Goal: Task Accomplishment & Management: Manage account settings

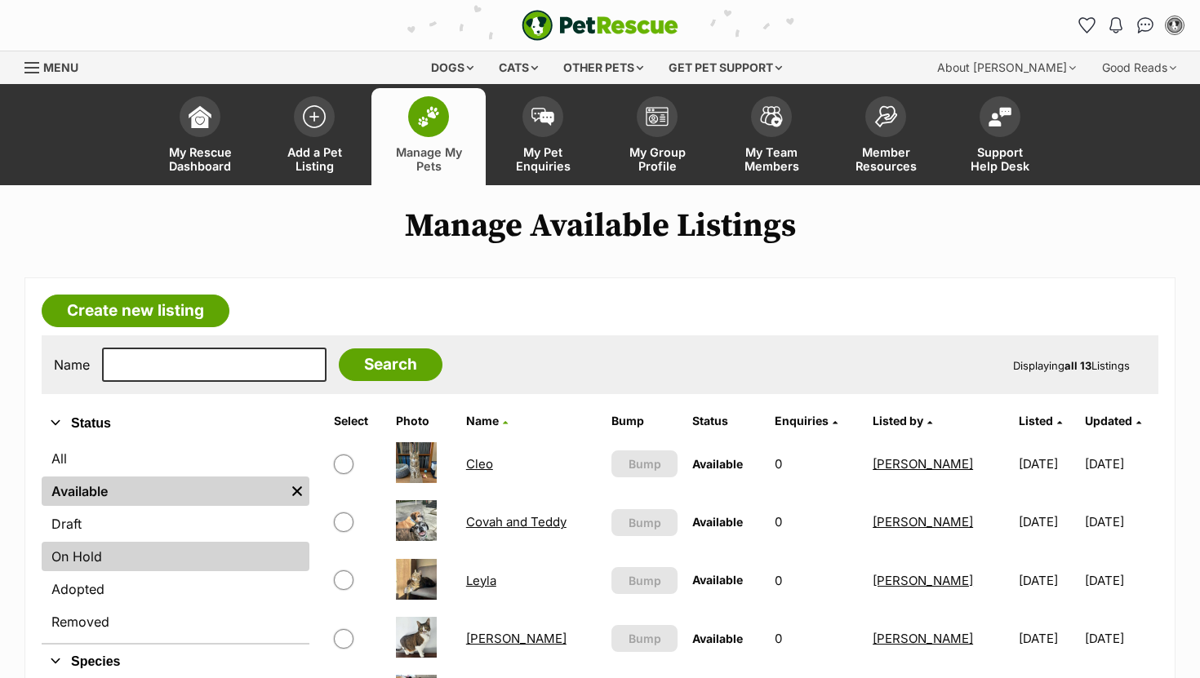
click at [122, 563] on link "On Hold" at bounding box center [176, 556] width 268 height 29
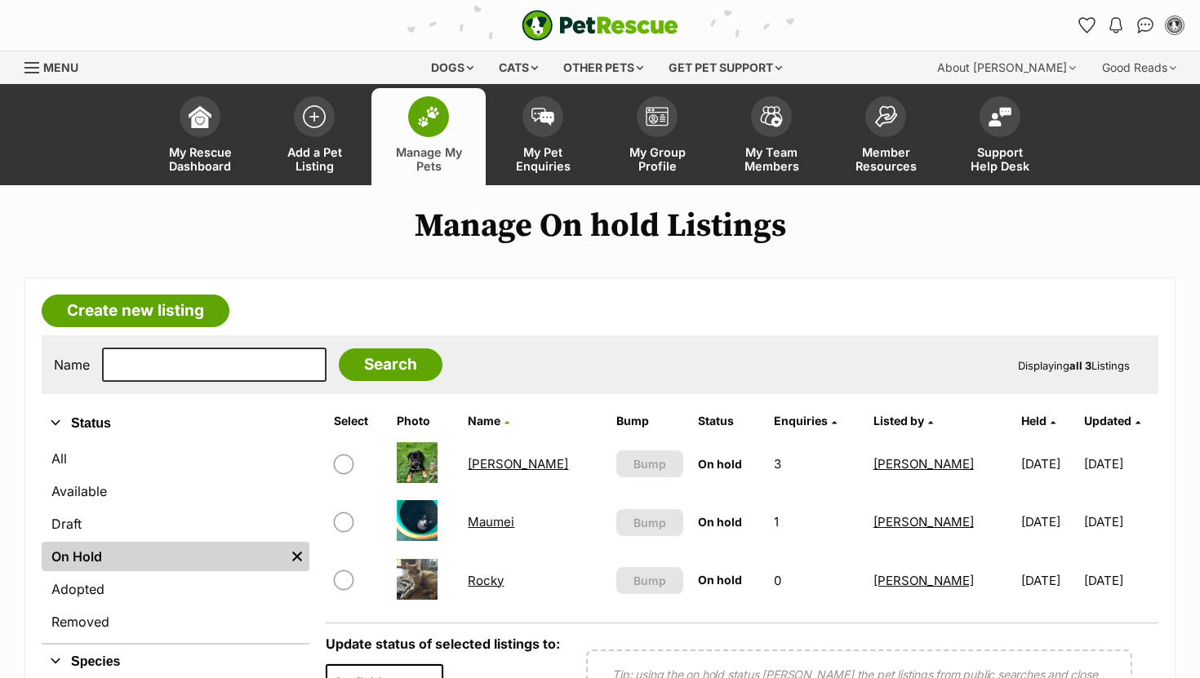
click at [506, 521] on link "Maumei" at bounding box center [491, 522] width 47 height 16
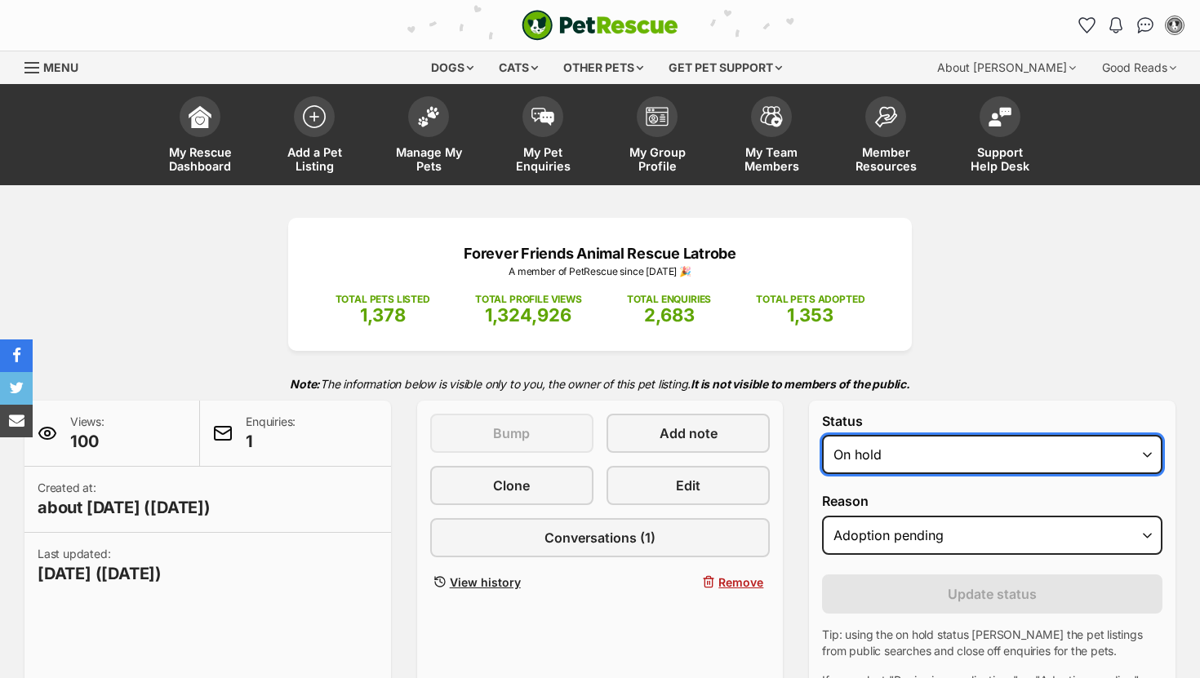
click at [844, 455] on select "Draft - not available as listing has enquires Available On hold Adopted" at bounding box center [992, 454] width 340 height 39
select select "rehomed"
click at [822, 436] on select "Draft - not available as listing has enquires Available On hold Adopted" at bounding box center [992, 454] width 340 height 39
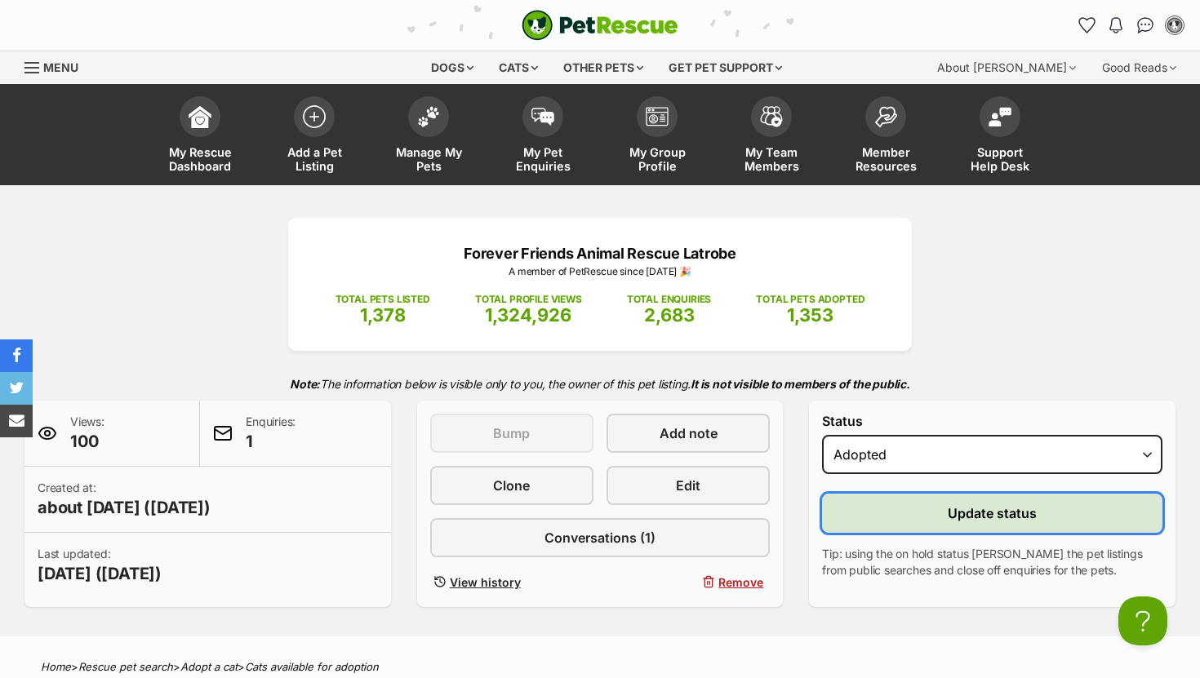
click at [872, 526] on button "Update status" at bounding box center [992, 513] width 340 height 39
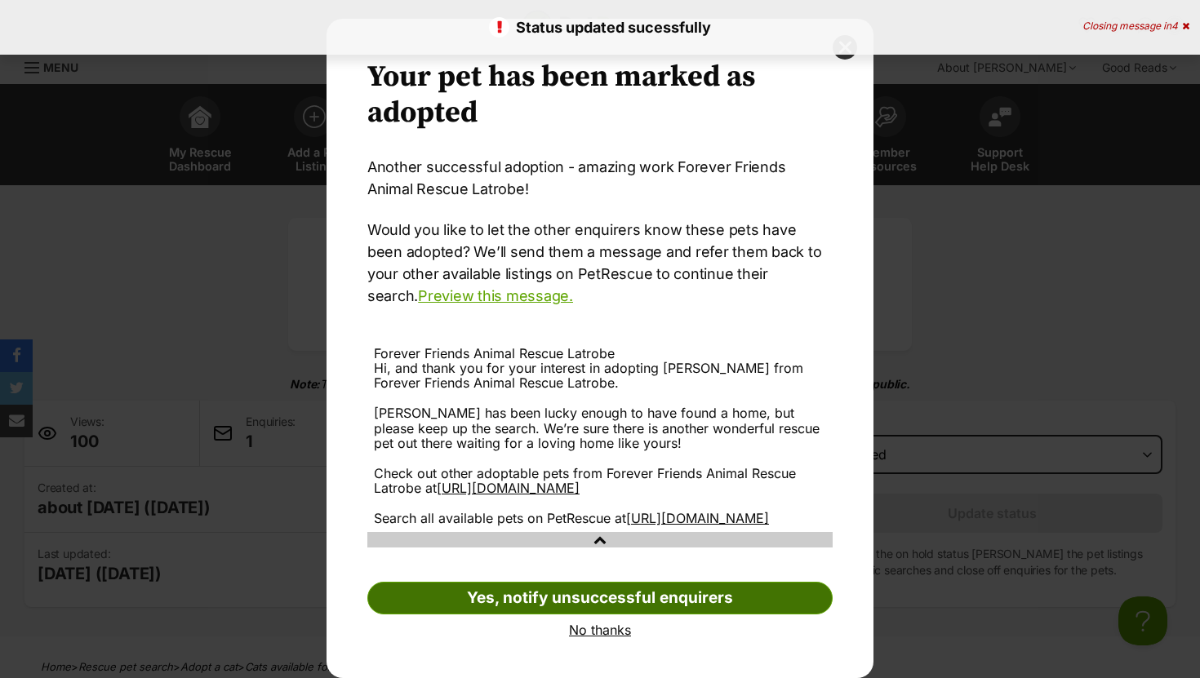
click at [606, 586] on link "Yes, notify unsuccessful enquirers" at bounding box center [599, 598] width 465 height 33
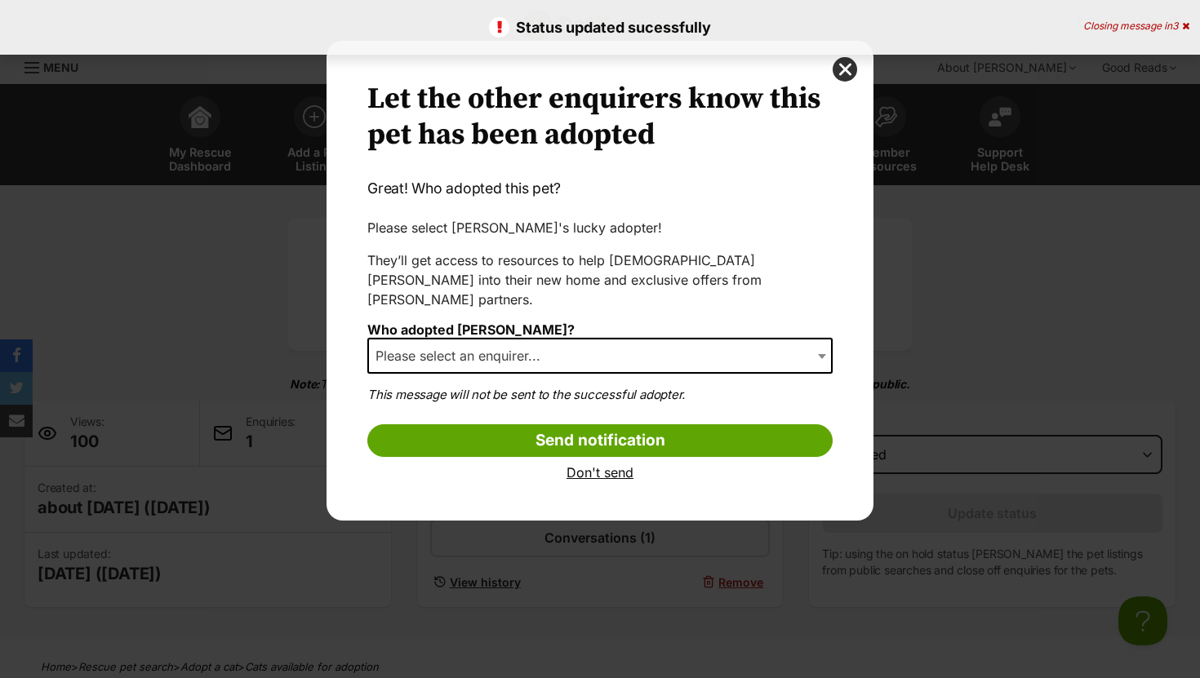
click at [566, 338] on span "Please select an enquirer..." at bounding box center [599, 356] width 465 height 36
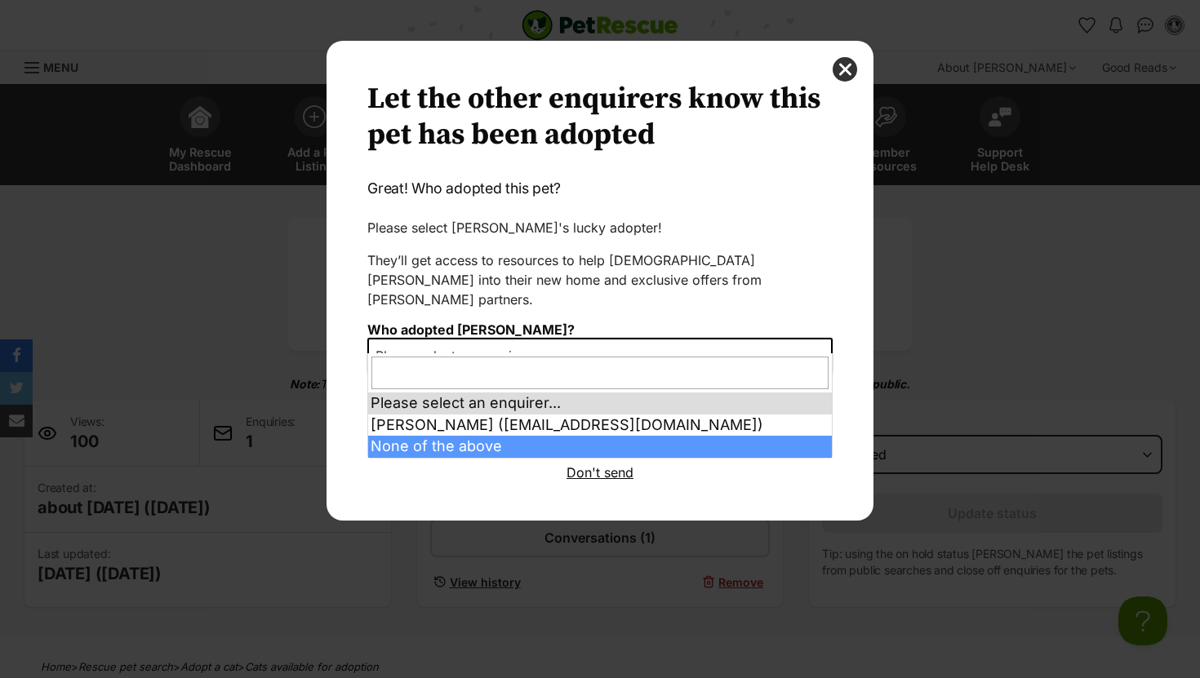
select select "other"
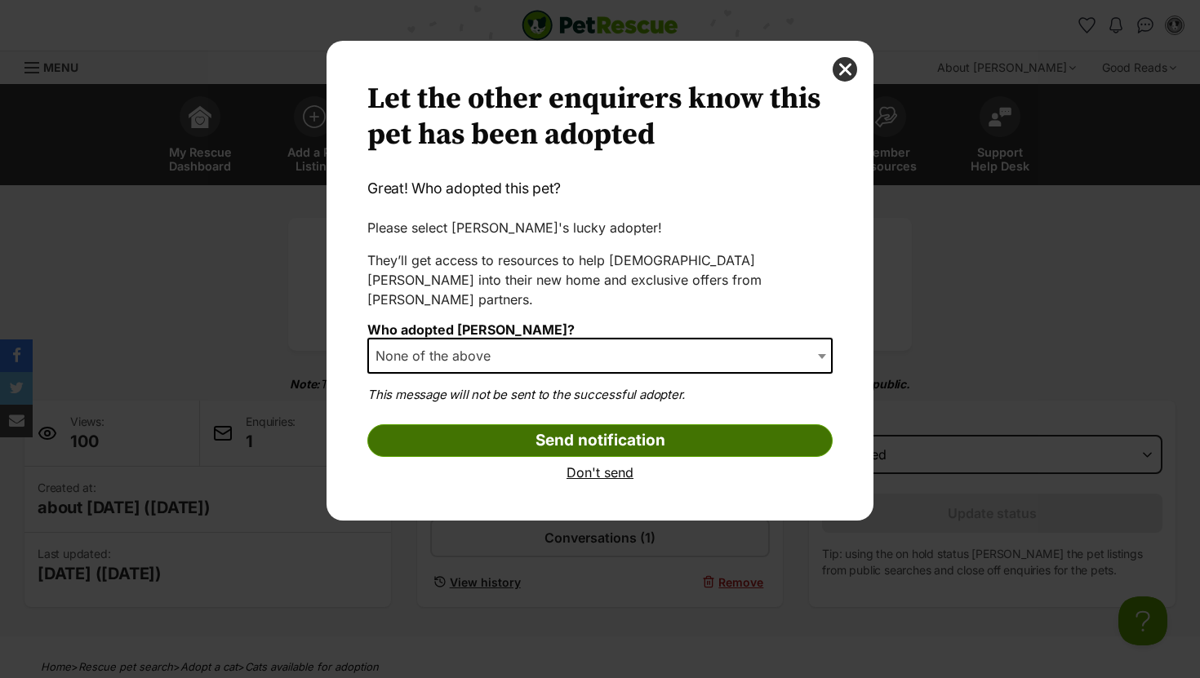
click at [459, 424] on input "Send notification" at bounding box center [599, 440] width 465 height 33
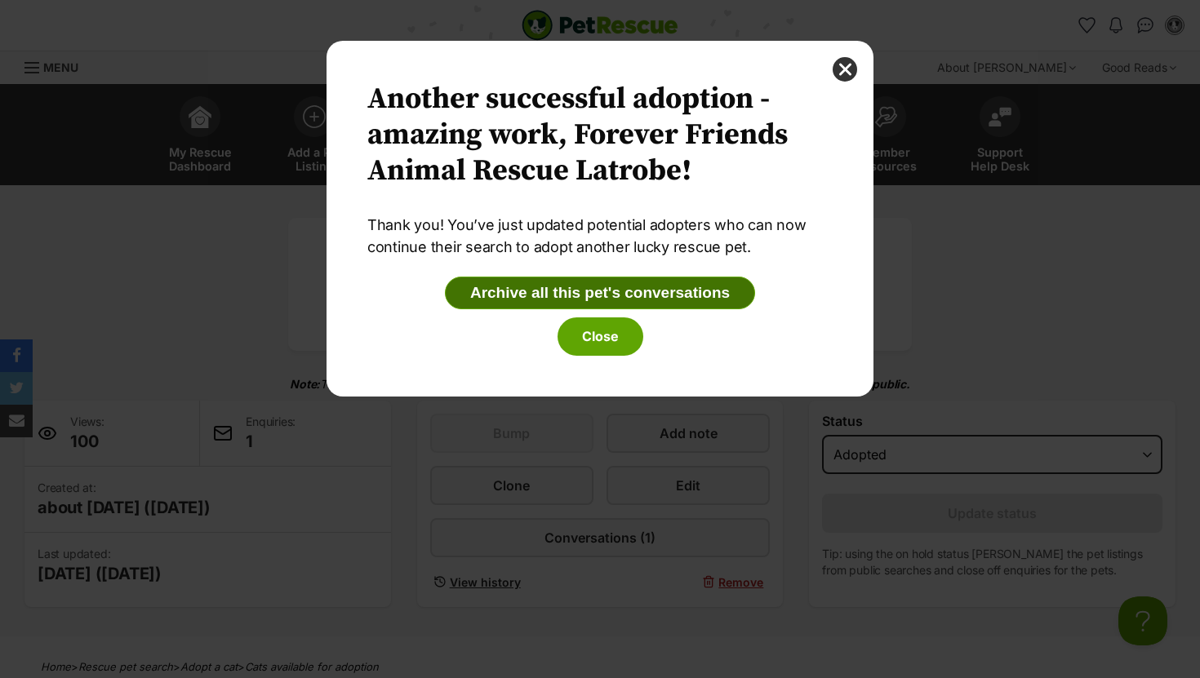
click at [520, 299] on button "Archive all this pet's conversations" at bounding box center [600, 293] width 310 height 33
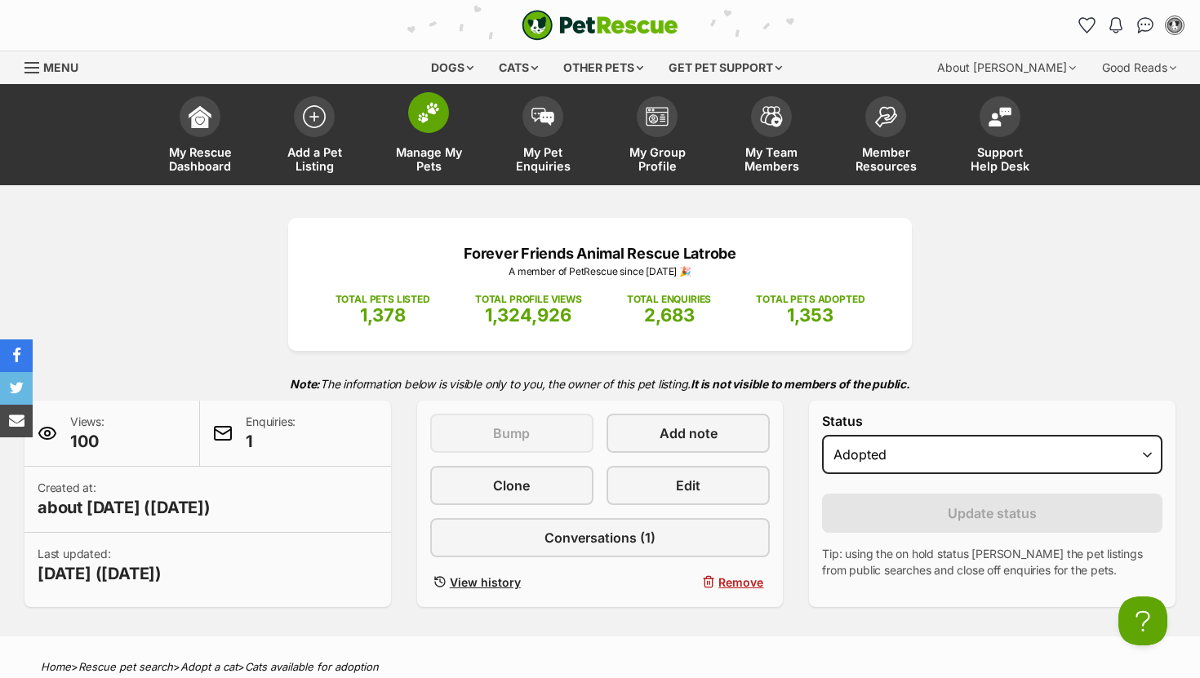
click at [427, 126] on span at bounding box center [428, 112] width 41 height 41
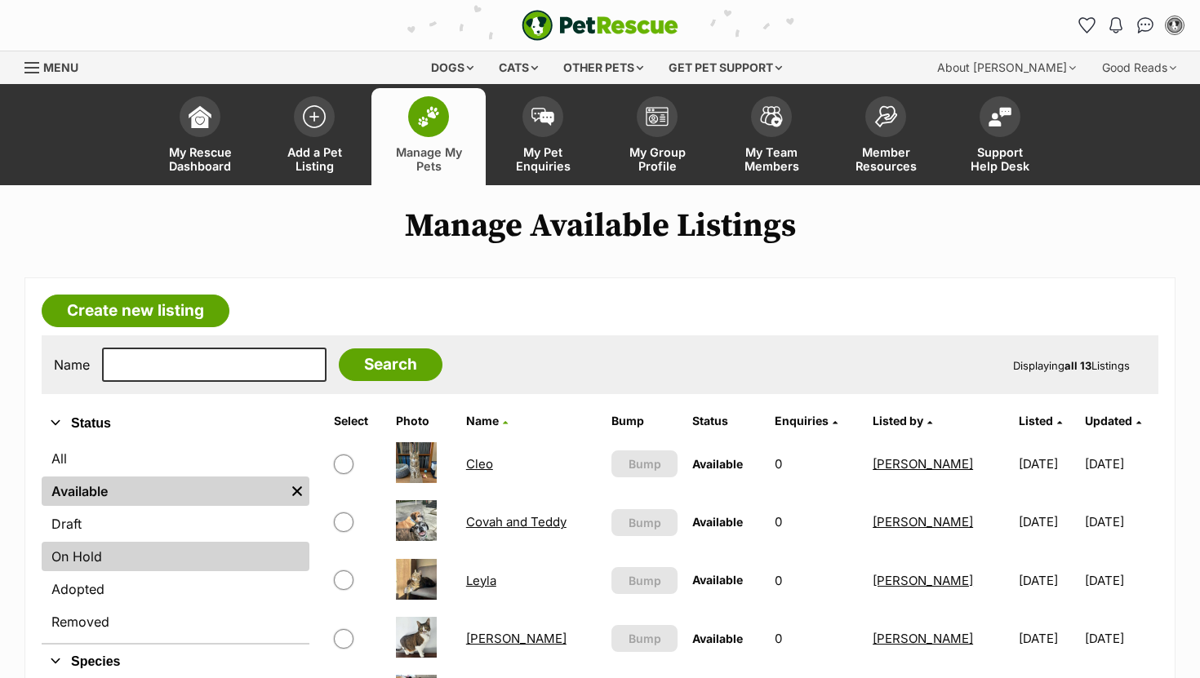
click at [117, 558] on link "On Hold" at bounding box center [176, 556] width 268 height 29
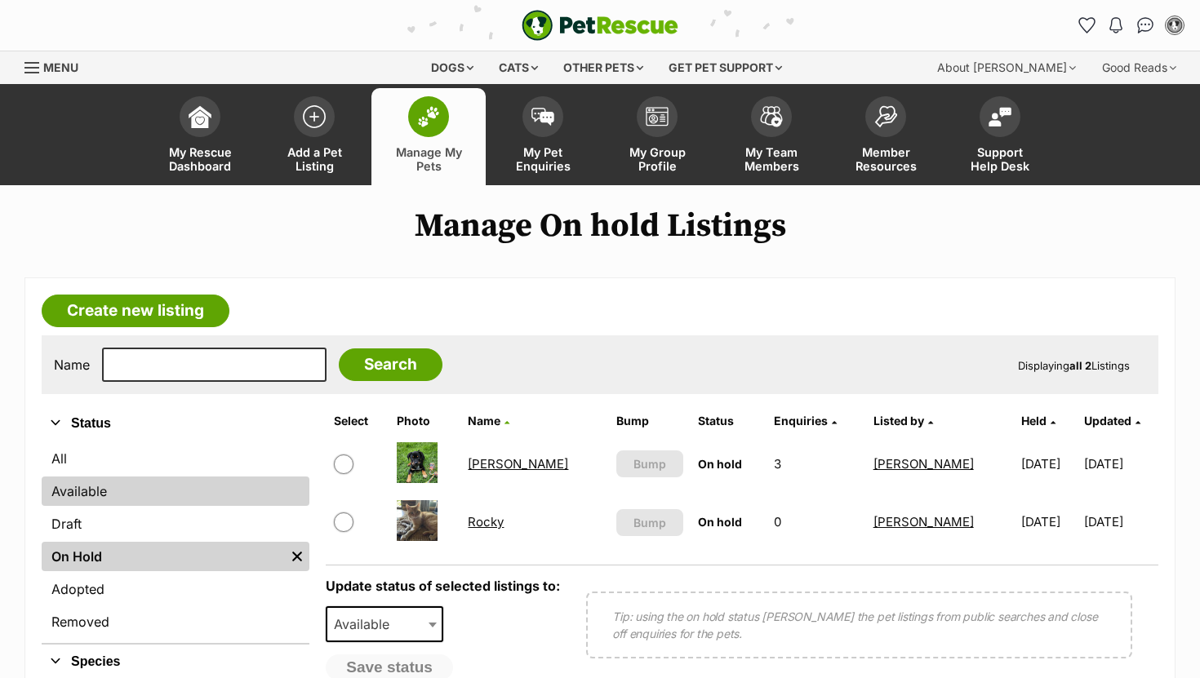
click at [125, 491] on link "Available" at bounding box center [176, 491] width 268 height 29
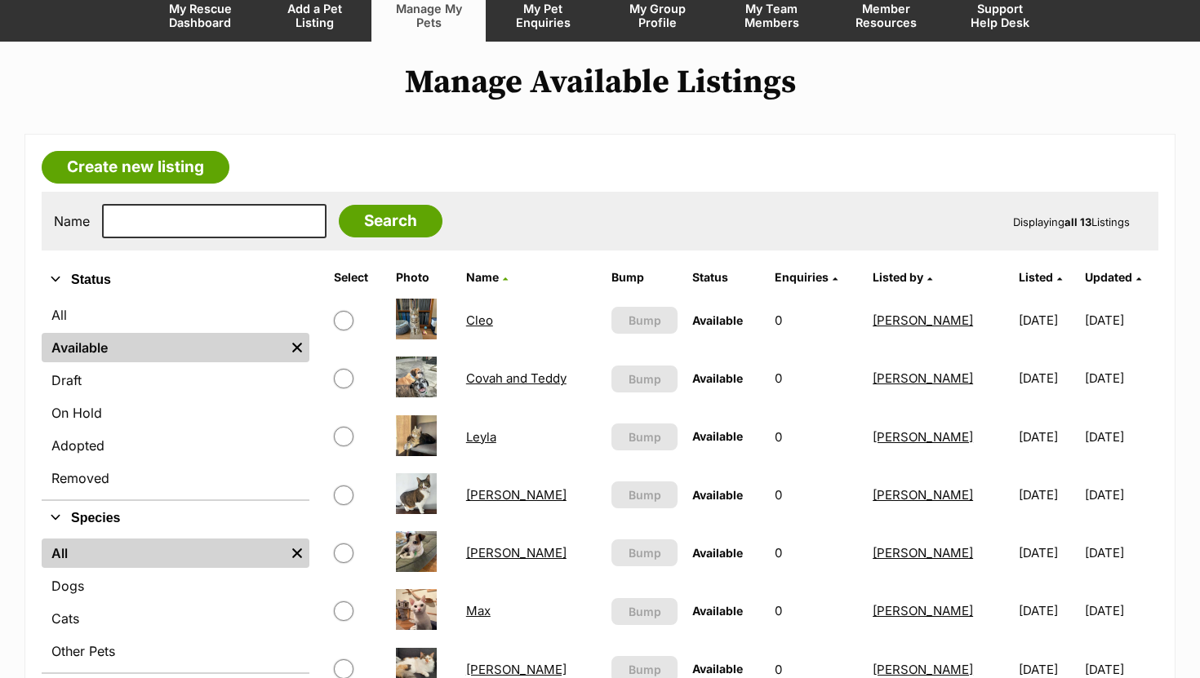
scroll to position [148, 0]
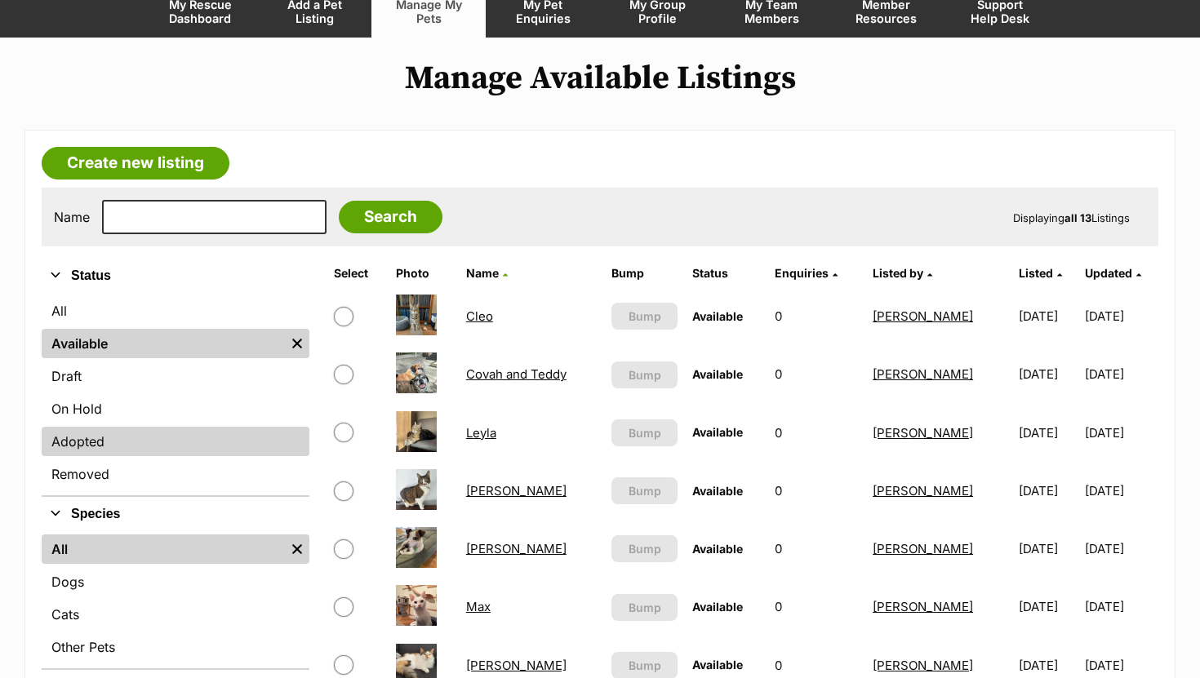
click at [103, 445] on link "Adopted" at bounding box center [176, 441] width 268 height 29
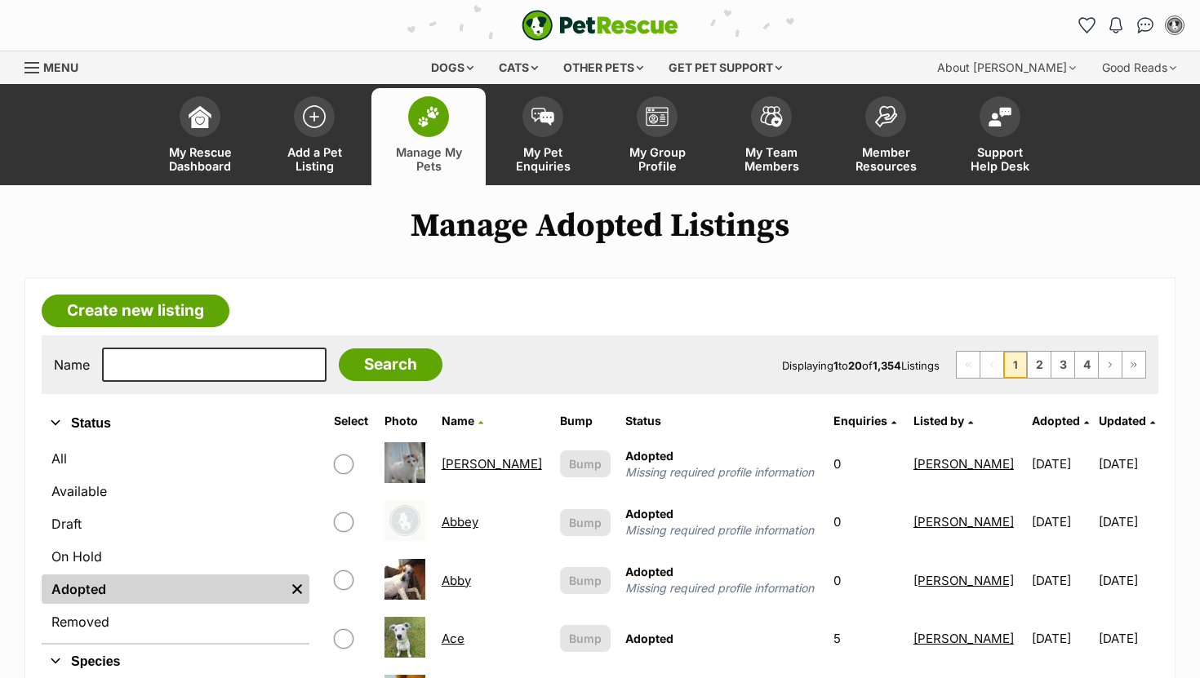
click at [1104, 418] on span "Updated" at bounding box center [1121, 421] width 47 height 14
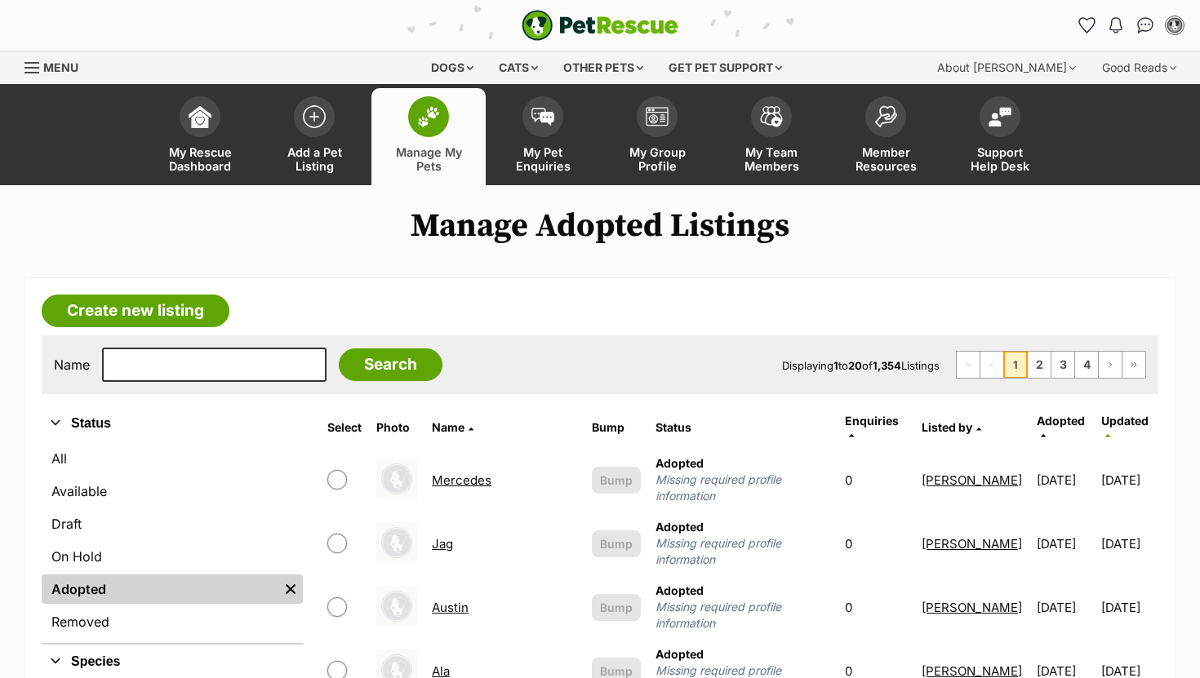
click at [1107, 423] on span "Updated" at bounding box center [1124, 421] width 47 height 14
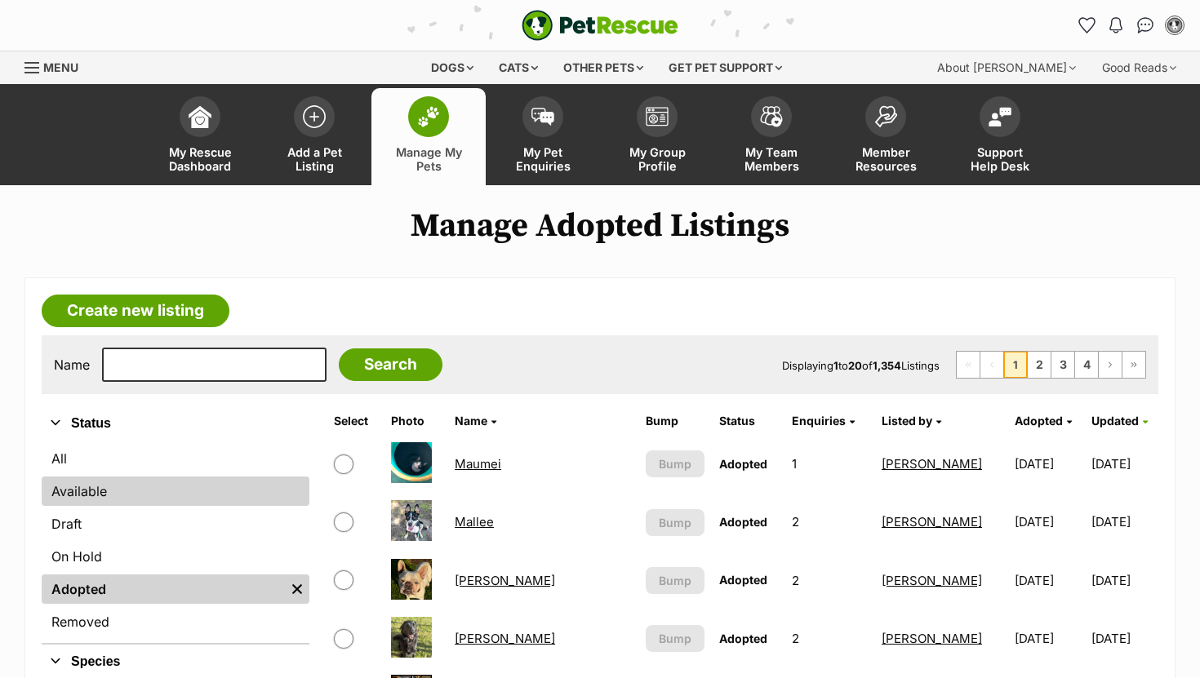
click at [141, 483] on link "Available" at bounding box center [176, 491] width 268 height 29
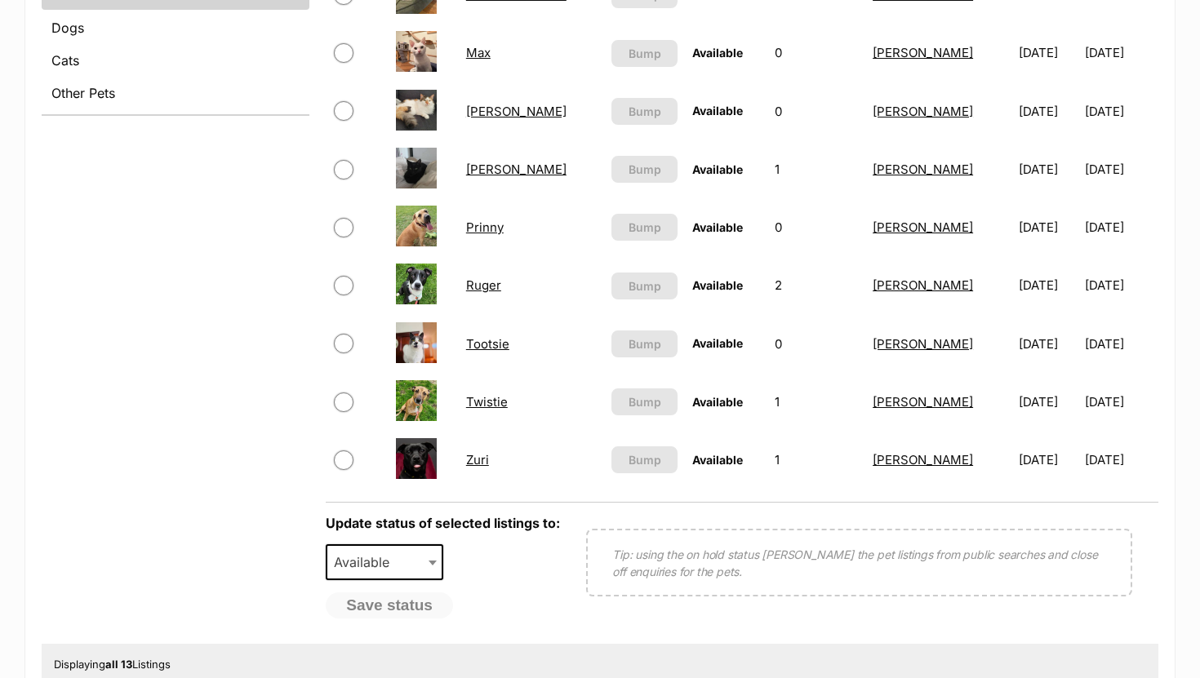
scroll to position [465, 0]
